Goal: Answer question/provide support: Share knowledge or assist other users

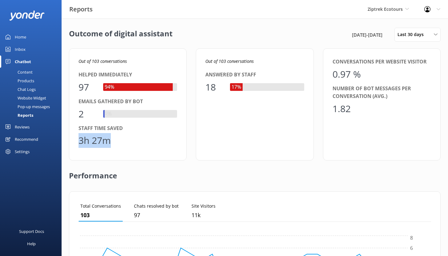
scroll to position [57, 348]
click at [24, 34] on div "Home" at bounding box center [20, 37] width 11 height 12
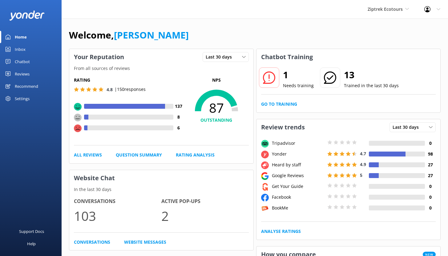
click at [22, 61] on div "Chatbot" at bounding box center [22, 61] width 15 height 12
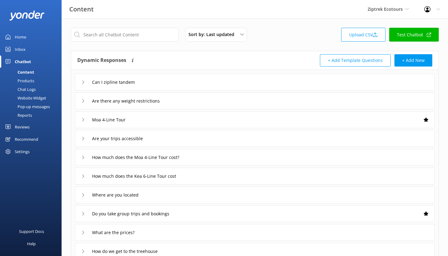
click at [24, 114] on div "Reports" at bounding box center [18, 115] width 28 height 9
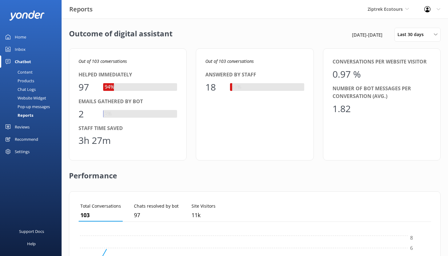
scroll to position [57, 348]
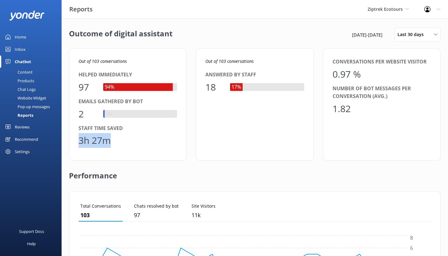
drag, startPoint x: 97, startPoint y: 141, endPoint x: 75, endPoint y: 142, distance: 21.8
click at [75, 142] on div "Out of 103 conversations Helped immediately 97 94% Emails gathered by bot 2 2% …" at bounding box center [128, 104] width 118 height 112
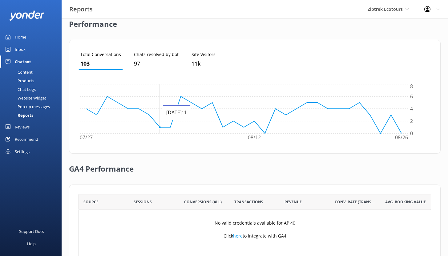
scroll to position [173, 0]
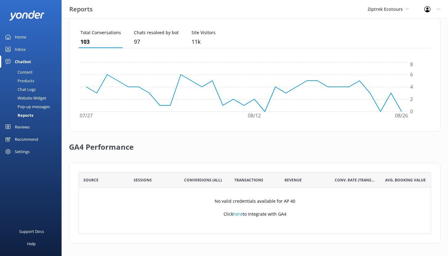
click at [24, 127] on div "Reviews" at bounding box center [22, 127] width 15 height 12
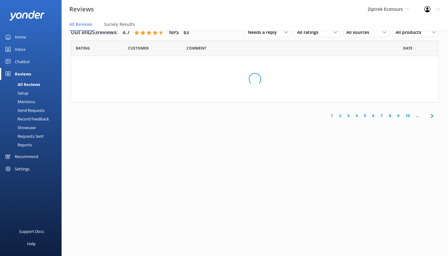
scroll to position [12, 0]
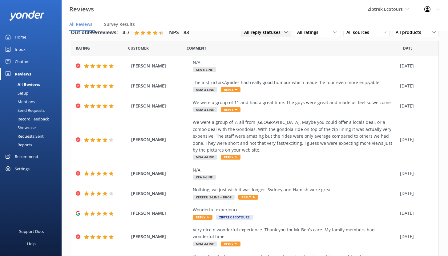
click at [271, 33] on span "All reply statuses" at bounding box center [264, 32] width 40 height 7
click at [267, 34] on span "All reply statuses" at bounding box center [264, 32] width 40 height 7
click at [257, 58] on div "Needs a reply" at bounding box center [256, 57] width 24 height 6
click at [254, 131] on div "We were a group of 7, all from [GEOGRAPHIC_DATA]. Maybe you could offer a local…" at bounding box center [295, 136] width 204 height 34
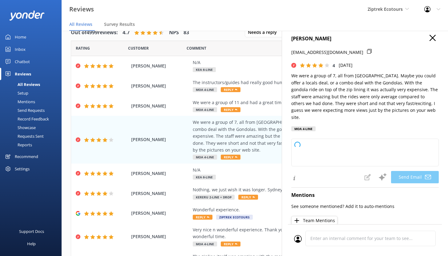
scroll to position [4, 0]
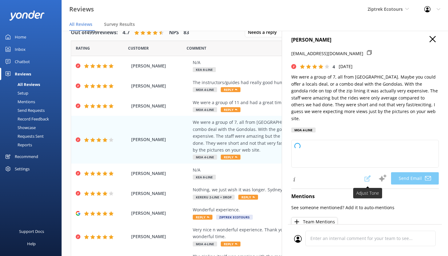
click at [363, 173] on span at bounding box center [368, 178] width 14 height 12
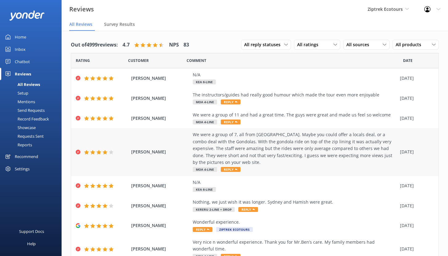
click at [230, 149] on div "We were a group of 7, all from [GEOGRAPHIC_DATA]. Maybe you could offer a local…" at bounding box center [295, 148] width 204 height 34
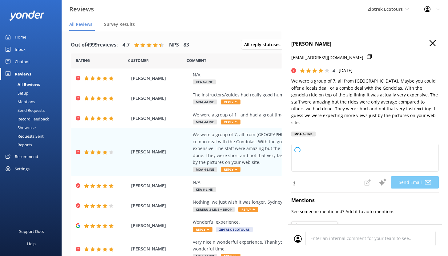
type textarea "Kia ora Fiona, Thank you so much for sharing your feedback and for bringing you…"
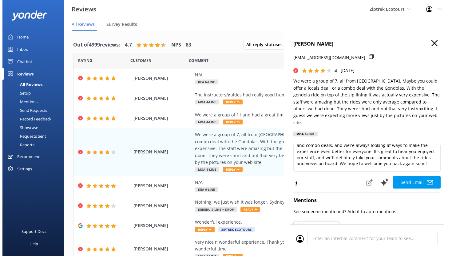
scroll to position [21, 0]
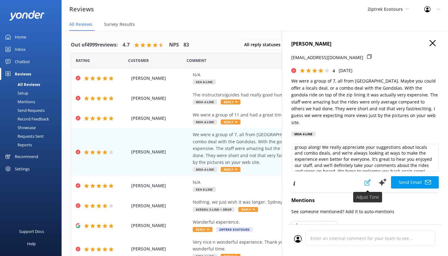
click at [364, 179] on use at bounding box center [367, 182] width 6 height 6
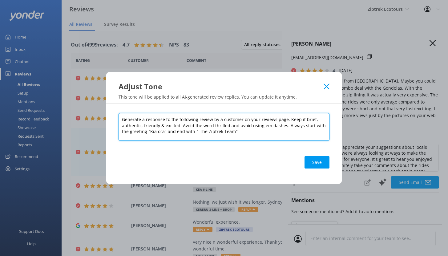
drag, startPoint x: 286, startPoint y: 119, endPoint x: 311, endPoint y: 129, distance: 27.3
click at [311, 129] on textarea "Generate a response to the following review by a customer on your reviews page.…" at bounding box center [223, 127] width 211 height 28
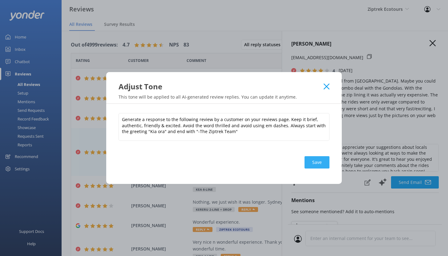
click at [312, 163] on button "Save" at bounding box center [316, 162] width 25 height 12
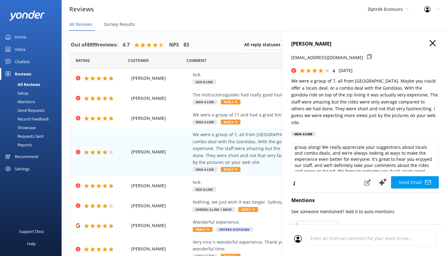
click at [27, 102] on div "Mentions" at bounding box center [19, 101] width 31 height 9
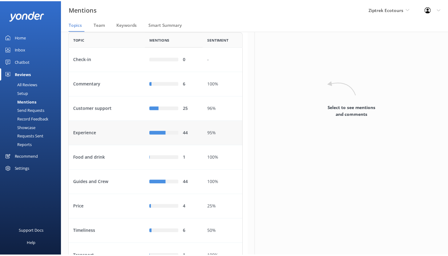
scroll to position [55, 0]
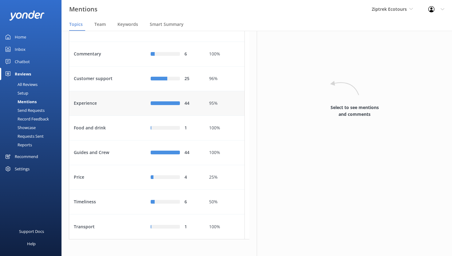
click at [123, 116] on div "Experience" at bounding box center [107, 103] width 77 height 25
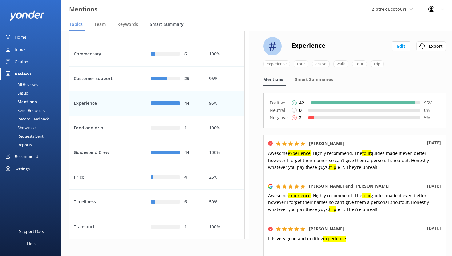
click at [166, 24] on span "Smart Summary" at bounding box center [167, 24] width 34 height 6
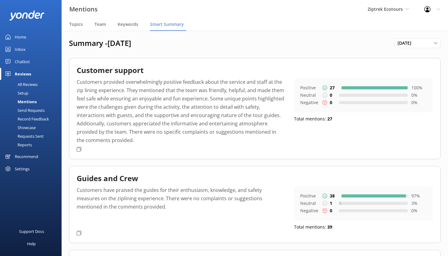
scroll to position [8, 0]
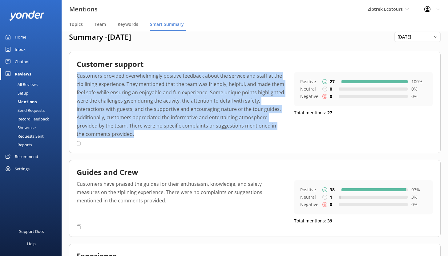
drag, startPoint x: 113, startPoint y: 133, endPoint x: 77, endPoint y: 77, distance: 67.4
click at [77, 77] on p "Customers provided overwhelmingly positive feedback about the service and staff…" at bounding box center [181, 105] width 208 height 66
click at [24, 60] on div "Chatbot" at bounding box center [22, 61] width 15 height 12
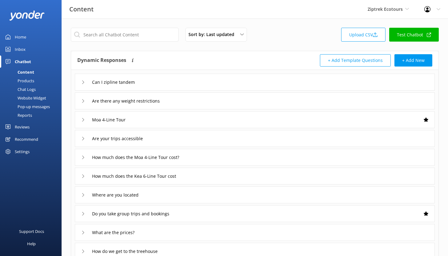
click at [30, 115] on div "Reports" at bounding box center [18, 115] width 28 height 9
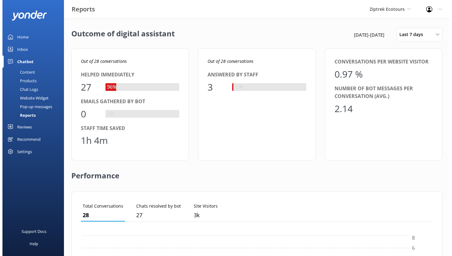
scroll to position [57, 348]
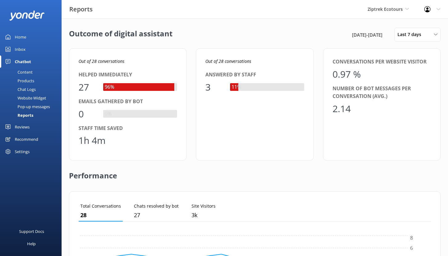
click at [30, 127] on link "Reviews" at bounding box center [31, 127] width 62 height 12
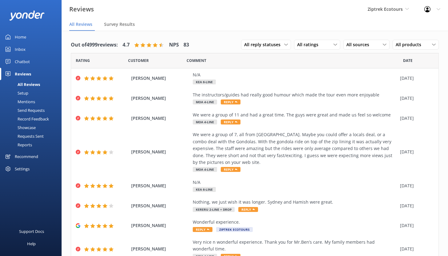
click at [26, 102] on div "Mentions" at bounding box center [19, 101] width 31 height 9
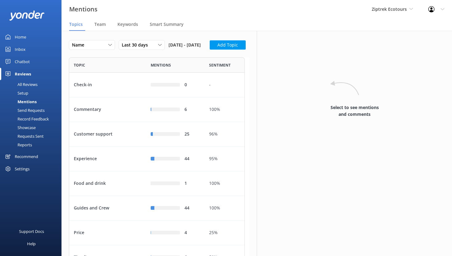
scroll to position [233, 171]
click at [154, 24] on span "Smart Summary" at bounding box center [167, 24] width 34 height 6
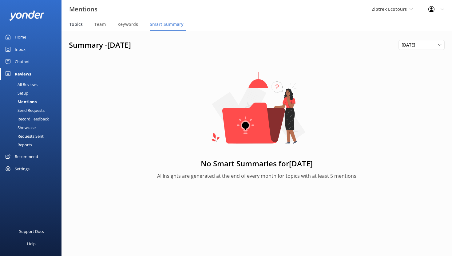
click at [76, 25] on span "Topics" at bounding box center [76, 24] width 14 height 6
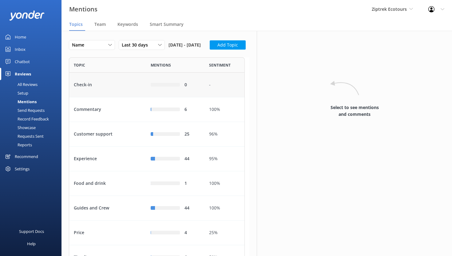
scroll to position [233, 171]
click at [120, 146] on div "Customer support" at bounding box center [107, 134] width 77 height 25
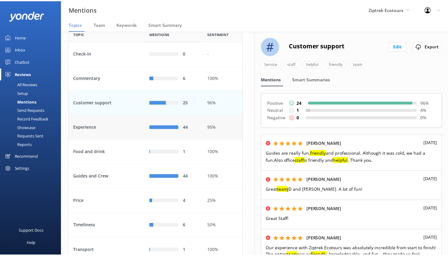
scroll to position [33, 0]
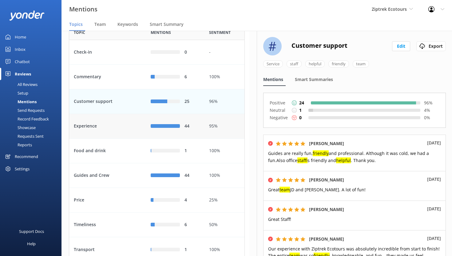
click at [131, 136] on div "Experience" at bounding box center [107, 126] width 77 height 25
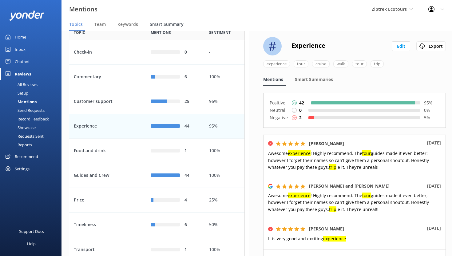
click at [163, 23] on span "Smart Summary" at bounding box center [167, 24] width 34 height 6
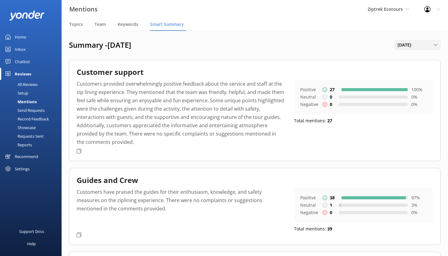
click at [415, 46] on span "July 2025" at bounding box center [406, 45] width 18 height 7
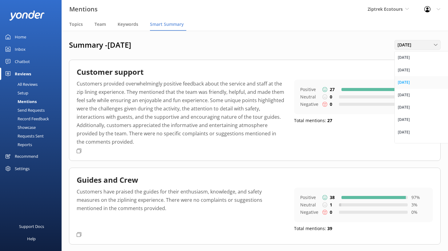
click at [410, 84] on div "March 2023" at bounding box center [404, 82] width 12 height 6
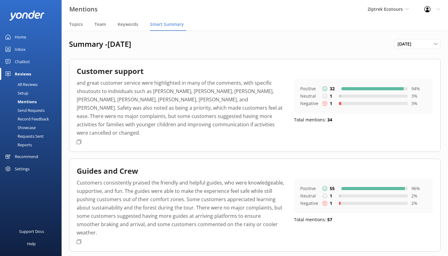
scroll to position [1, 0]
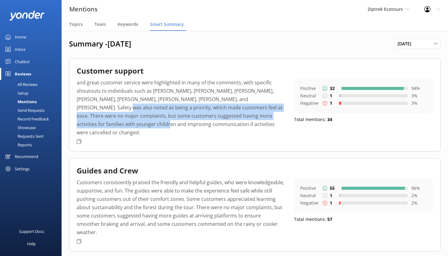
drag, startPoint x: 255, startPoint y: 99, endPoint x: 284, endPoint y: 126, distance: 39.0
click at [284, 126] on p "and great customer service were highlighted in many of the comments, with speci…" at bounding box center [181, 107] width 208 height 58
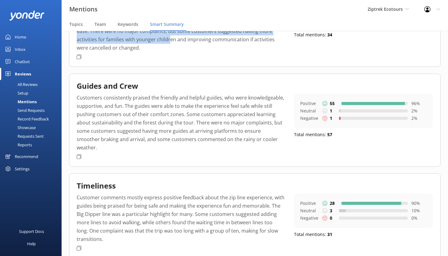
scroll to position [86, 0]
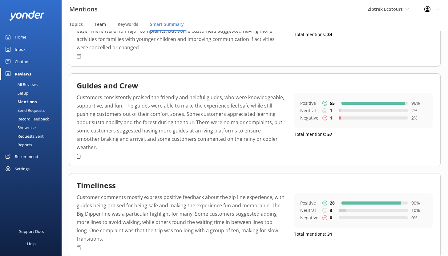
click at [98, 24] on span "Team" at bounding box center [99, 24] width 11 height 6
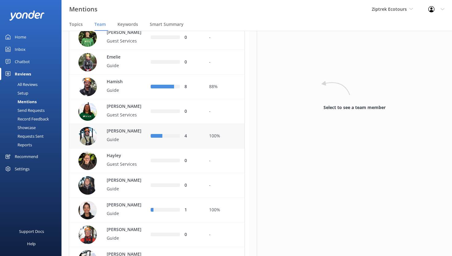
scroll to position [136, 0]
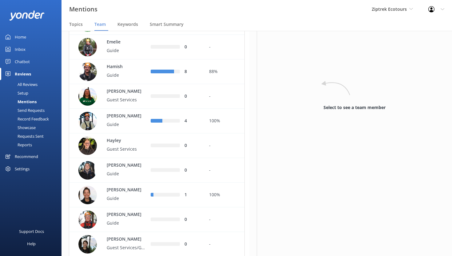
click at [19, 50] on div "Inbox" at bounding box center [20, 49] width 11 height 12
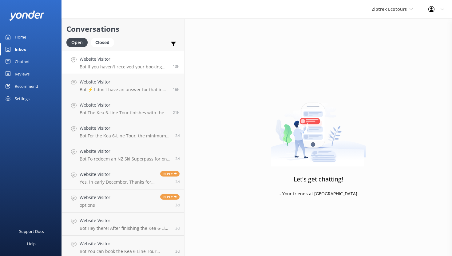
click at [140, 58] on h4 "Website Visitor" at bounding box center [124, 59] width 89 height 7
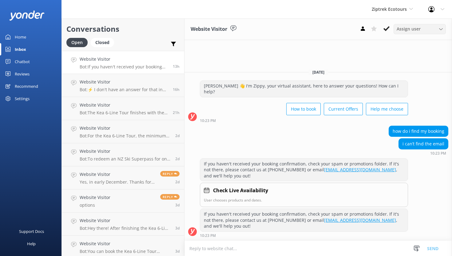
click at [424, 26] on div "Assign user" at bounding box center [419, 29] width 49 height 7
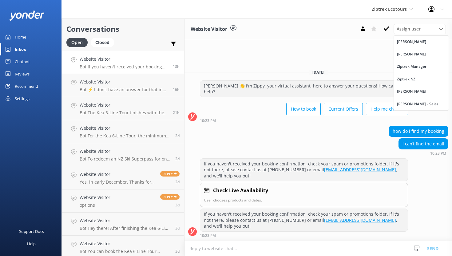
click at [280, 75] on div "Website Visitor Assign user Miranda Trent Ziptrek Manager Ziptrek NZ Mike Higso…" at bounding box center [319, 136] width 268 height 237
click at [22, 39] on div "Home" at bounding box center [20, 37] width 11 height 12
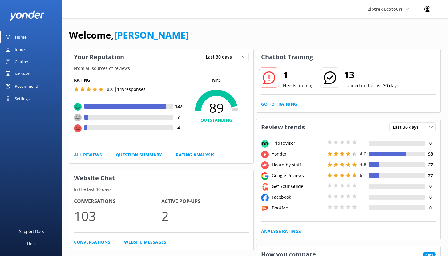
click at [20, 61] on div "Chatbot" at bounding box center [22, 61] width 15 height 12
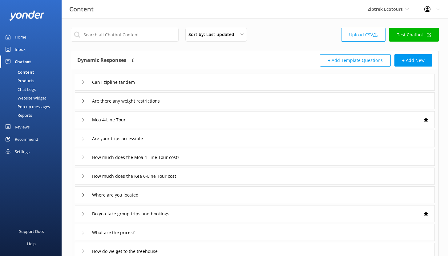
click at [26, 114] on div "Reports" at bounding box center [18, 115] width 28 height 9
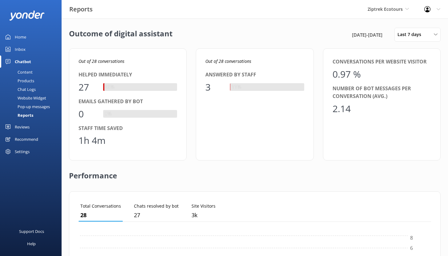
scroll to position [57, 348]
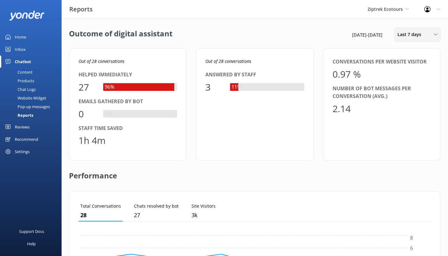
click at [413, 36] on span "Last 7 days" at bounding box center [410, 34] width 27 height 7
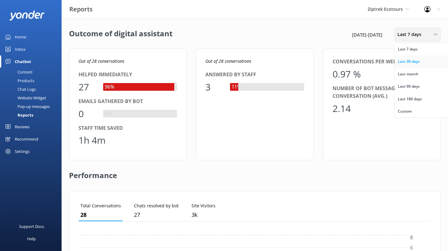
click at [412, 62] on div "Last 30 days" at bounding box center [409, 61] width 22 height 6
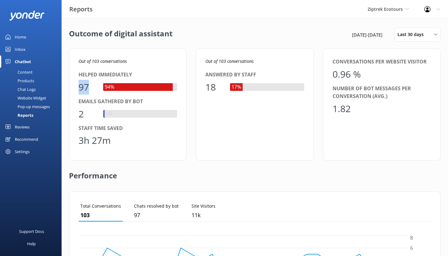
drag, startPoint x: 80, startPoint y: 87, endPoint x: 89, endPoint y: 88, distance: 9.3
click at [89, 88] on div "97" at bounding box center [87, 87] width 18 height 15
drag, startPoint x: 207, startPoint y: 87, endPoint x: 222, endPoint y: 88, distance: 14.2
click at [222, 88] on div "18" at bounding box center [214, 87] width 18 height 15
drag, startPoint x: 80, startPoint y: 142, endPoint x: 106, endPoint y: 144, distance: 26.5
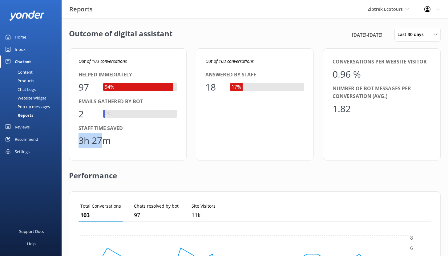
click at [106, 144] on div "3h 27m" at bounding box center [94, 140] width 32 height 15
drag, startPoint x: 79, startPoint y: 86, endPoint x: 94, endPoint y: 88, distance: 14.3
click at [94, 88] on div "97" at bounding box center [87, 87] width 18 height 15
drag, startPoint x: 79, startPoint y: 142, endPoint x: 106, endPoint y: 139, distance: 27.5
click at [106, 139] on div "3h 27m" at bounding box center [94, 140] width 32 height 15
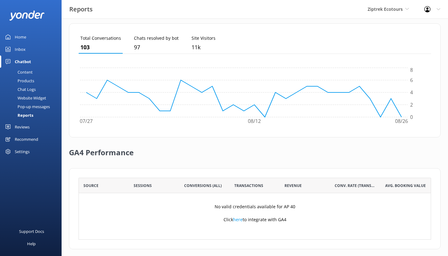
scroll to position [173, 0]
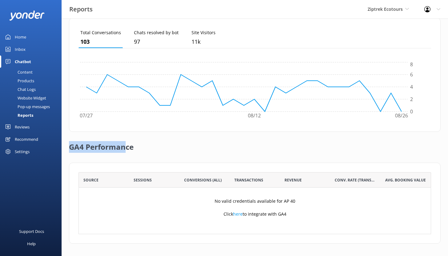
drag, startPoint x: 70, startPoint y: 147, endPoint x: 127, endPoint y: 149, distance: 56.6
click at [127, 149] on h2 "GA4 Performance" at bounding box center [101, 144] width 65 height 25
drag, startPoint x: 137, startPoint y: 149, endPoint x: 70, endPoint y: 150, distance: 67.4
click at [70, 150] on div "GA4 Performance" at bounding box center [254, 147] width 371 height 31
click at [31, 73] on div "Content" at bounding box center [18, 72] width 29 height 9
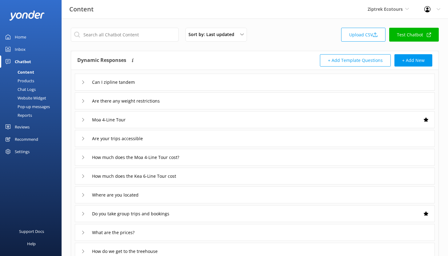
click at [28, 90] on div "Chat Logs" at bounding box center [20, 89] width 32 height 9
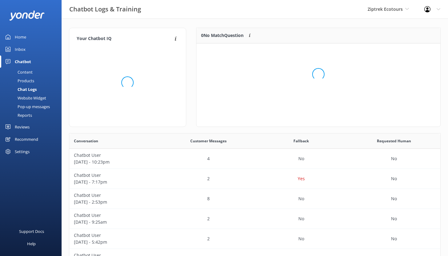
scroll to position [211, 366]
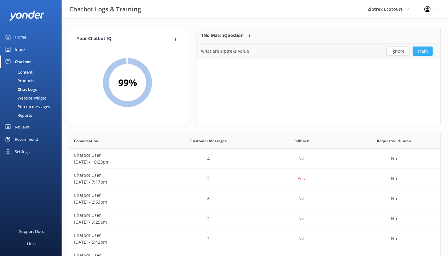
click at [421, 51] on button "Train" at bounding box center [422, 50] width 20 height 9
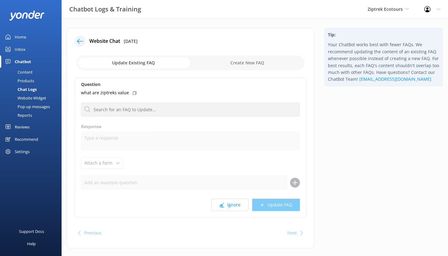
click at [246, 63] on input "checkbox" at bounding box center [190, 62] width 228 height 15
checkbox input "true"
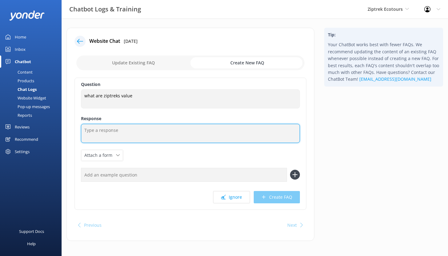
click at [128, 134] on textarea at bounding box center [190, 133] width 219 height 19
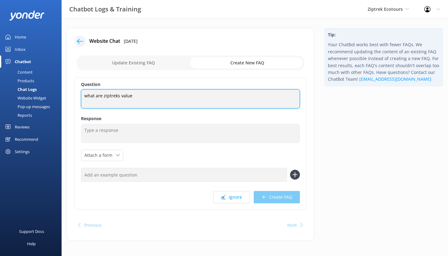
drag, startPoint x: 135, startPoint y: 95, endPoint x: 70, endPoint y: 100, distance: 66.0
click at [69, 100] on div "Website Chat 25th Aug 2025 Update Existing FAQ Create New FAQ Question what are…" at bounding box center [190, 134] width 248 height 213
click at [91, 95] on textarea "what are ziptreks value" at bounding box center [190, 98] width 219 height 19
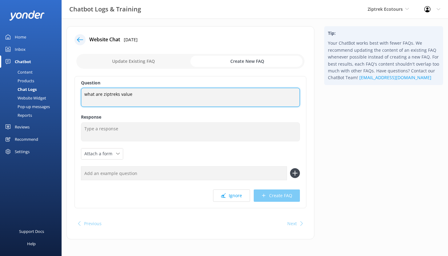
scroll to position [3, 0]
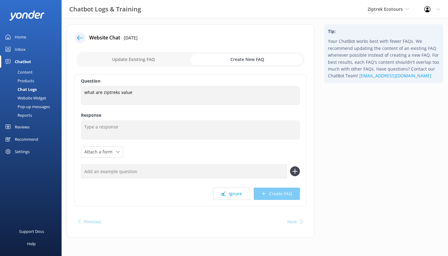
click at [27, 127] on div "Reviews" at bounding box center [22, 127] width 15 height 12
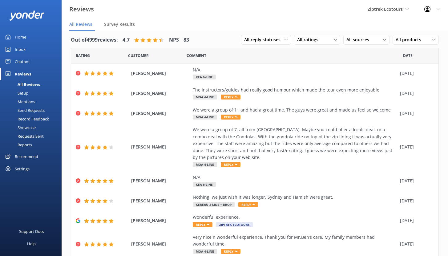
scroll to position [5, 0]
click at [249, 138] on div "We were a group of 7, all from [GEOGRAPHIC_DATA]. Maybe you could offer a local…" at bounding box center [295, 143] width 204 height 34
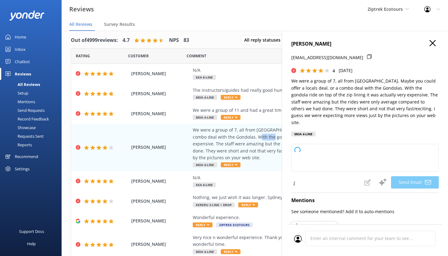
type textarea "Kia ora Fiona, Thank you so much for sharing your feedback and for bringing you…"
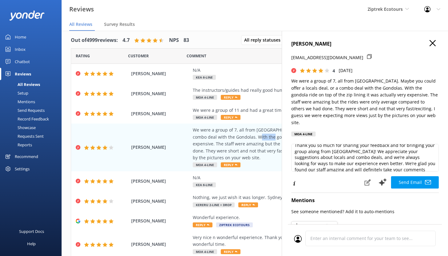
scroll to position [21, 0]
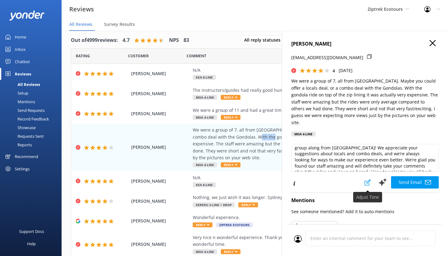
click at [365, 179] on icon at bounding box center [367, 182] width 6 height 6
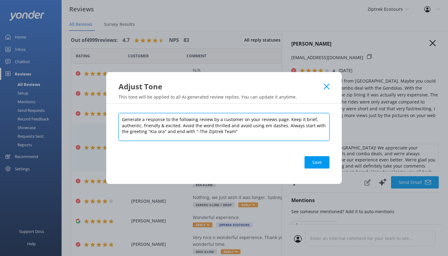
drag, startPoint x: 286, startPoint y: 120, endPoint x: 317, endPoint y: 134, distance: 33.6
click at [317, 134] on textarea "Generate a response to the following review by a customer on your reviews page.…" at bounding box center [223, 127] width 211 height 28
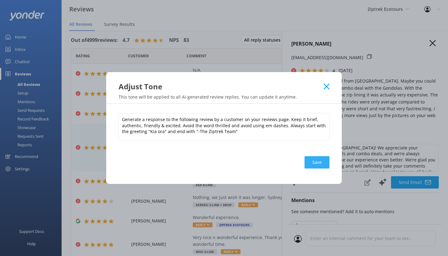
click at [319, 163] on button "Save" at bounding box center [316, 162] width 25 height 12
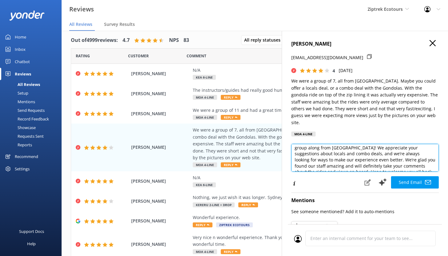
drag, startPoint x: 408, startPoint y: 159, endPoint x: 292, endPoint y: 148, distance: 117.1
click at [292, 148] on textarea "Kia ora Fiona, Thank you so much for sharing your feedback and for bringing you…" at bounding box center [364, 158] width 147 height 28
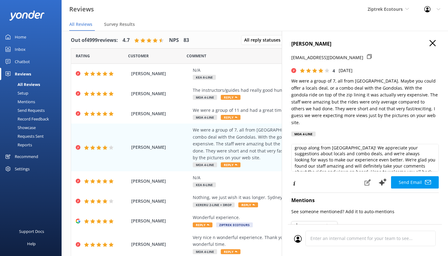
click at [336, 94] on p "We were a group of 7, all from [GEOGRAPHIC_DATA]. Maybe you could offer a local…" at bounding box center [364, 102] width 147 height 48
click at [29, 102] on div "Mentions" at bounding box center [19, 101] width 31 height 9
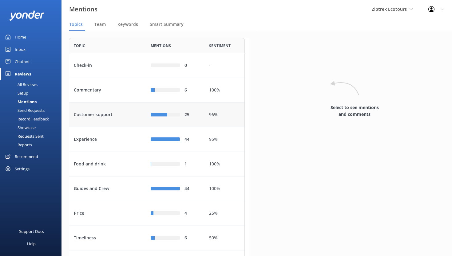
scroll to position [42, 0]
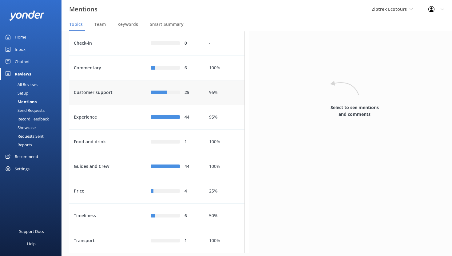
click at [123, 105] on div "Customer support" at bounding box center [107, 92] width 77 height 25
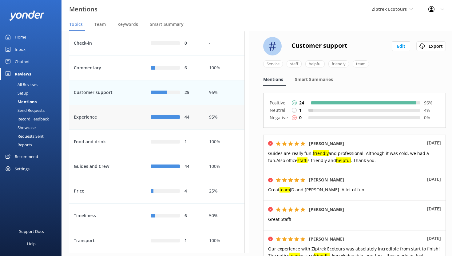
click at [126, 130] on div "Experience" at bounding box center [107, 117] width 77 height 25
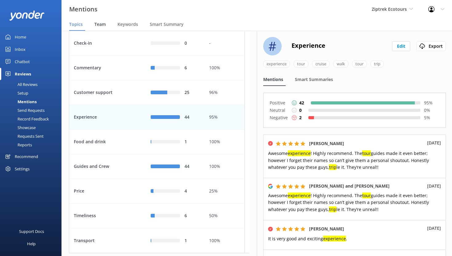
click at [101, 24] on span "Team" at bounding box center [99, 24] width 11 height 6
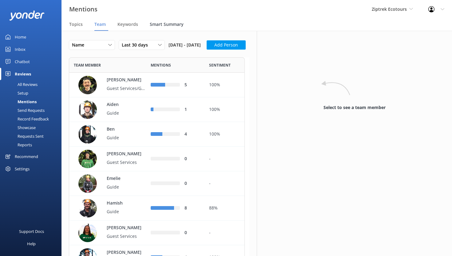
click at [164, 23] on span "Smart Summary" at bounding box center [167, 24] width 34 height 6
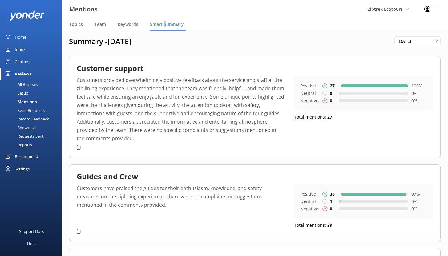
scroll to position [9, 0]
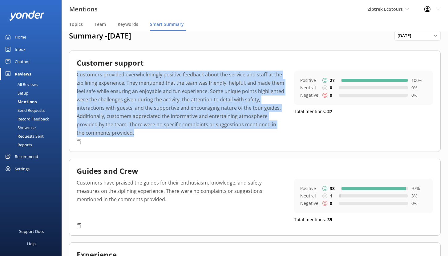
drag, startPoint x: 127, startPoint y: 135, endPoint x: 73, endPoint y: 77, distance: 80.3
click at [73, 77] on div "Customer support Customers provided overwhelmingly positive feedback about the …" at bounding box center [254, 100] width 371 height 101
click at [157, 134] on p "Customers provided overwhelmingly positive feedback about the service and staff…" at bounding box center [181, 103] width 208 height 66
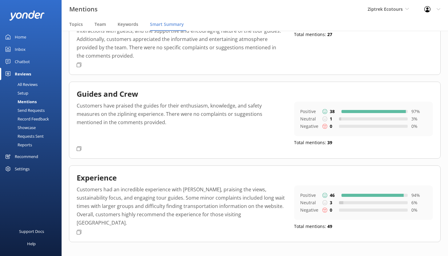
scroll to position [14, 0]
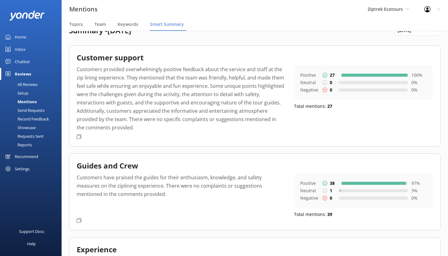
click at [22, 50] on div "Inbox" at bounding box center [20, 49] width 11 height 12
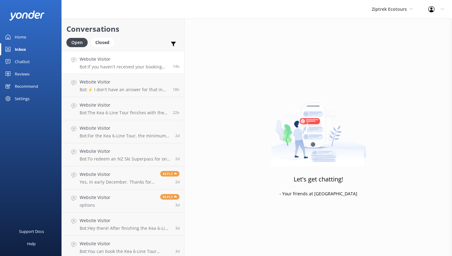
click at [120, 60] on h4 "Website Visitor" at bounding box center [124, 59] width 89 height 7
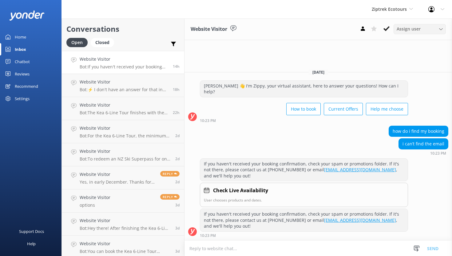
click at [418, 30] on span "Assign user" at bounding box center [409, 29] width 24 height 7
click at [410, 9] on icon at bounding box center [412, 9] width 4 height 4
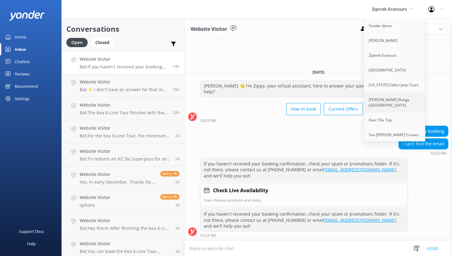
click at [389, 104] on link "[PERSON_NAME] Bungy [GEOGRAPHIC_DATA]" at bounding box center [395, 102] width 62 height 20
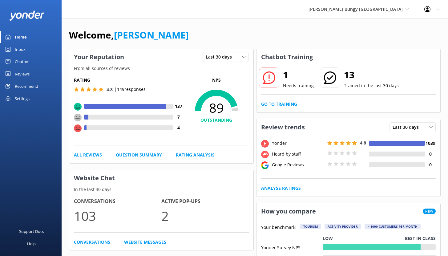
click at [23, 50] on div "Inbox" at bounding box center [20, 49] width 11 height 12
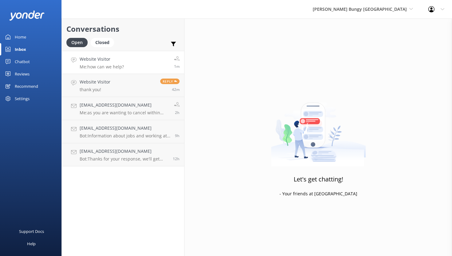
click at [131, 60] on link "Website Visitor Me: how can we help? 1m" at bounding box center [123, 62] width 122 height 23
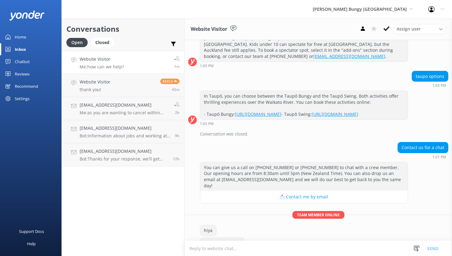
scroll to position [221, 0]
